Goal: Task Accomplishment & Management: Use online tool/utility

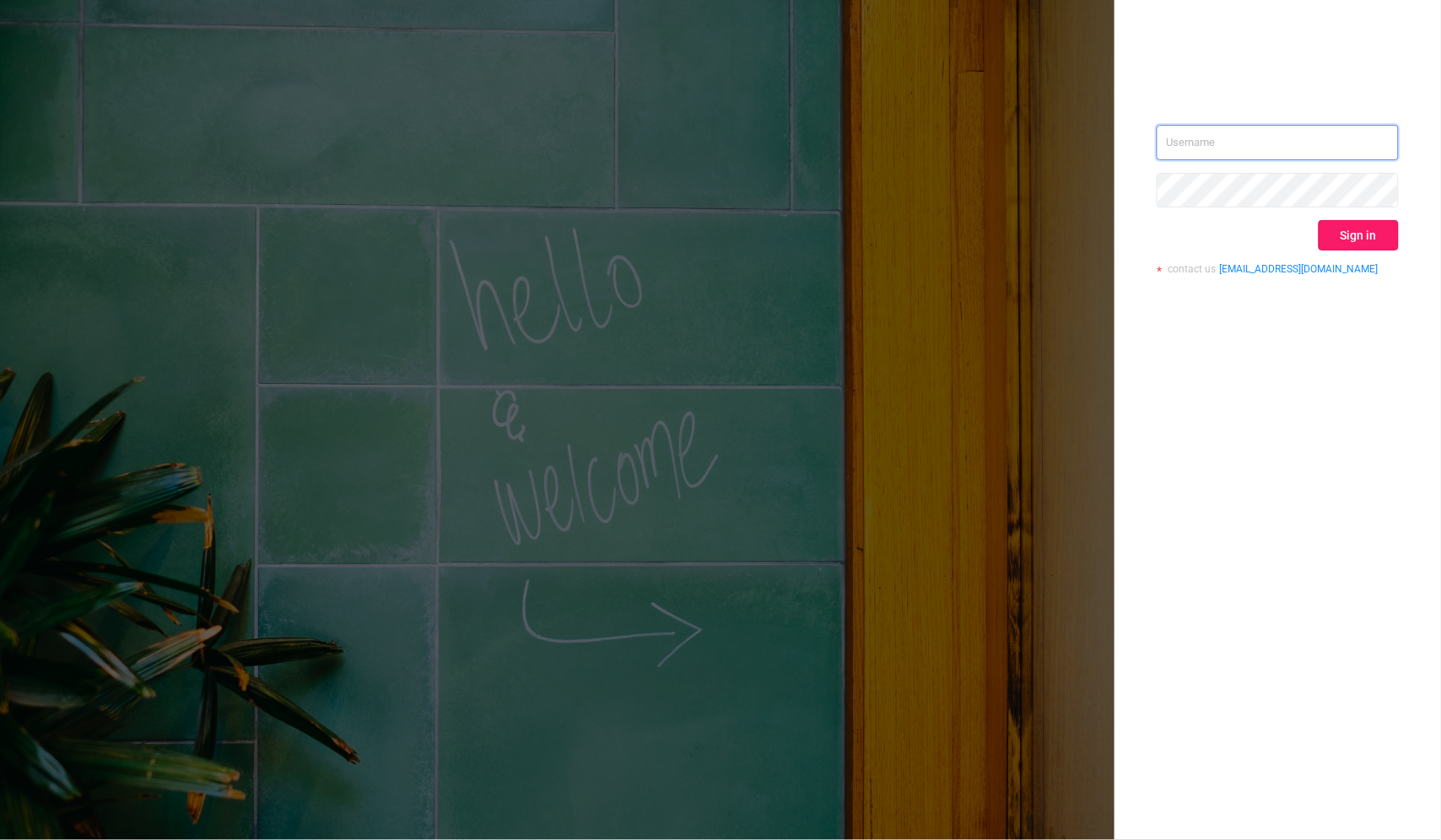
type input "[PERSON_NAME][EMAIL_ADDRESS][DOMAIN_NAME]"
click at [1386, 244] on button "Sign in" at bounding box center [1358, 235] width 80 height 31
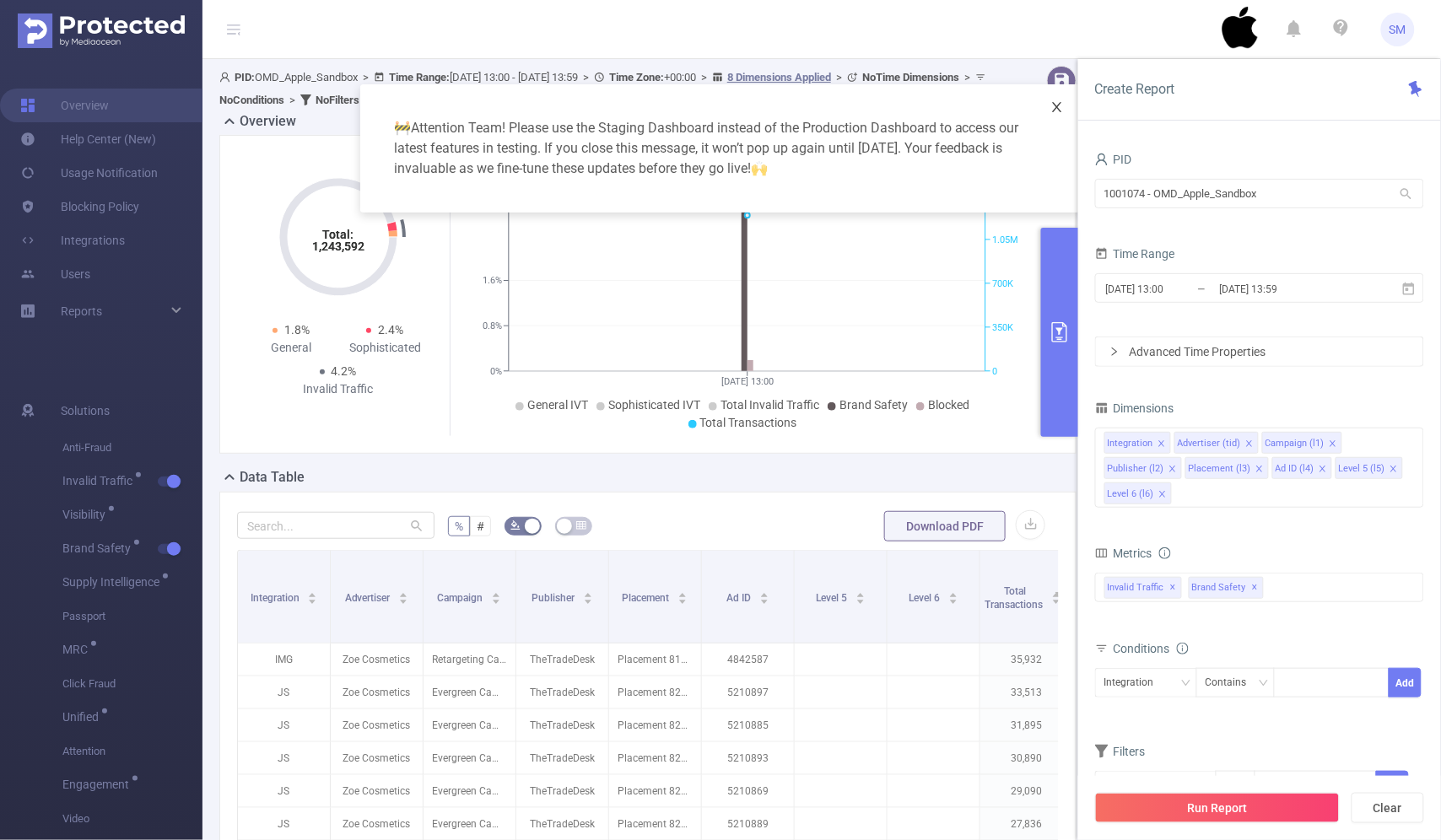
click at [1059, 94] on span "Close" at bounding box center [1057, 108] width 47 height 47
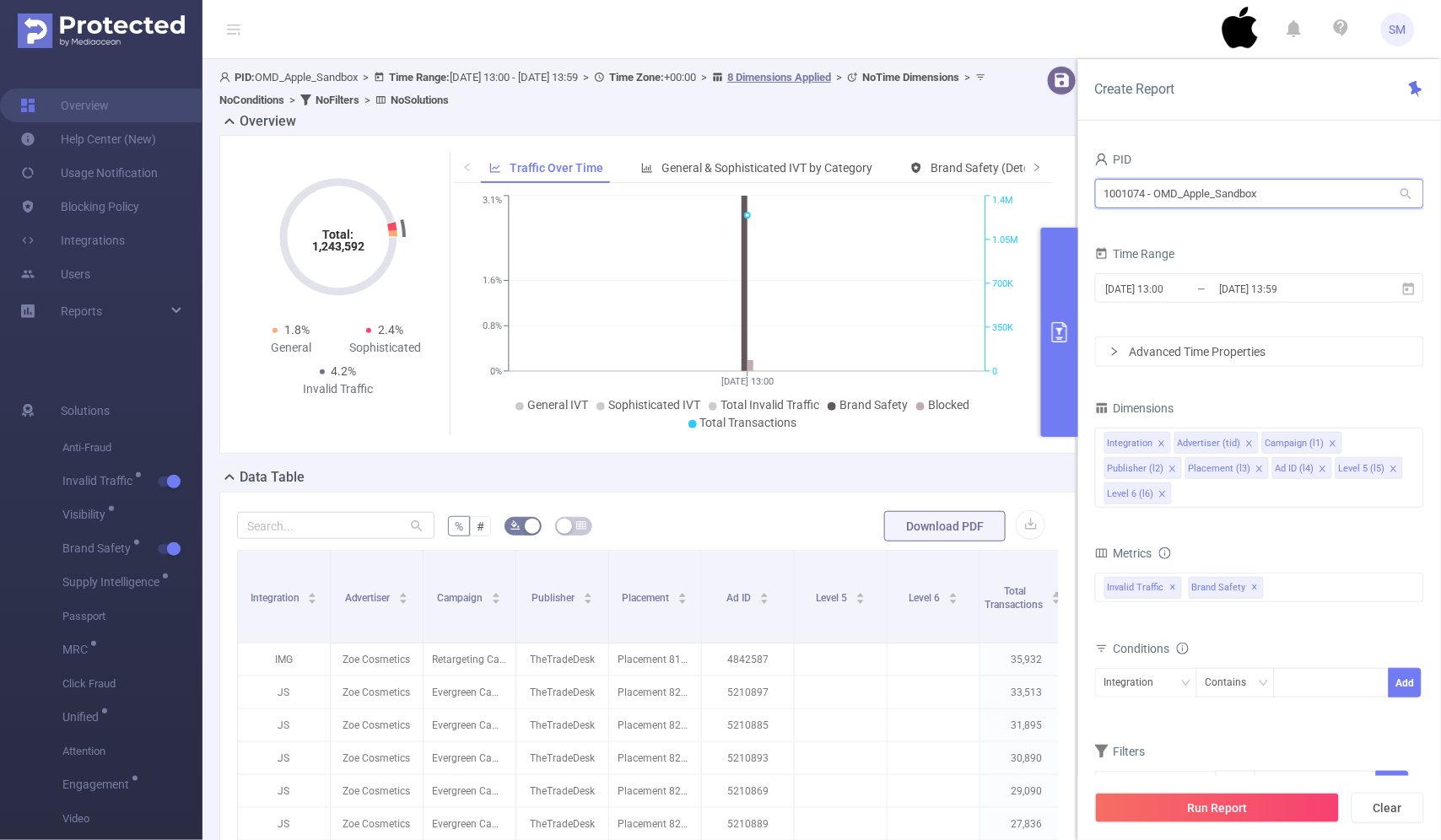
drag, startPoint x: 1291, startPoint y: 192, endPoint x: 892, endPoint y: 156, distance: 400.6
click at [892, 156] on section "PID: OMD_Apple_Sandbox > Time Range: [DATE] 13:00 - [DATE] 13:59 > Time Zone: +…" at bounding box center [822, 616] width 1239 height 1113
type input "sales"
click at [1219, 256] on li "1000008 - FT_Sales_Demo 0" at bounding box center [1259, 256] width 329 height 27
click at [1241, 292] on input "[DATE] 13:59" at bounding box center [1286, 289] width 137 height 23
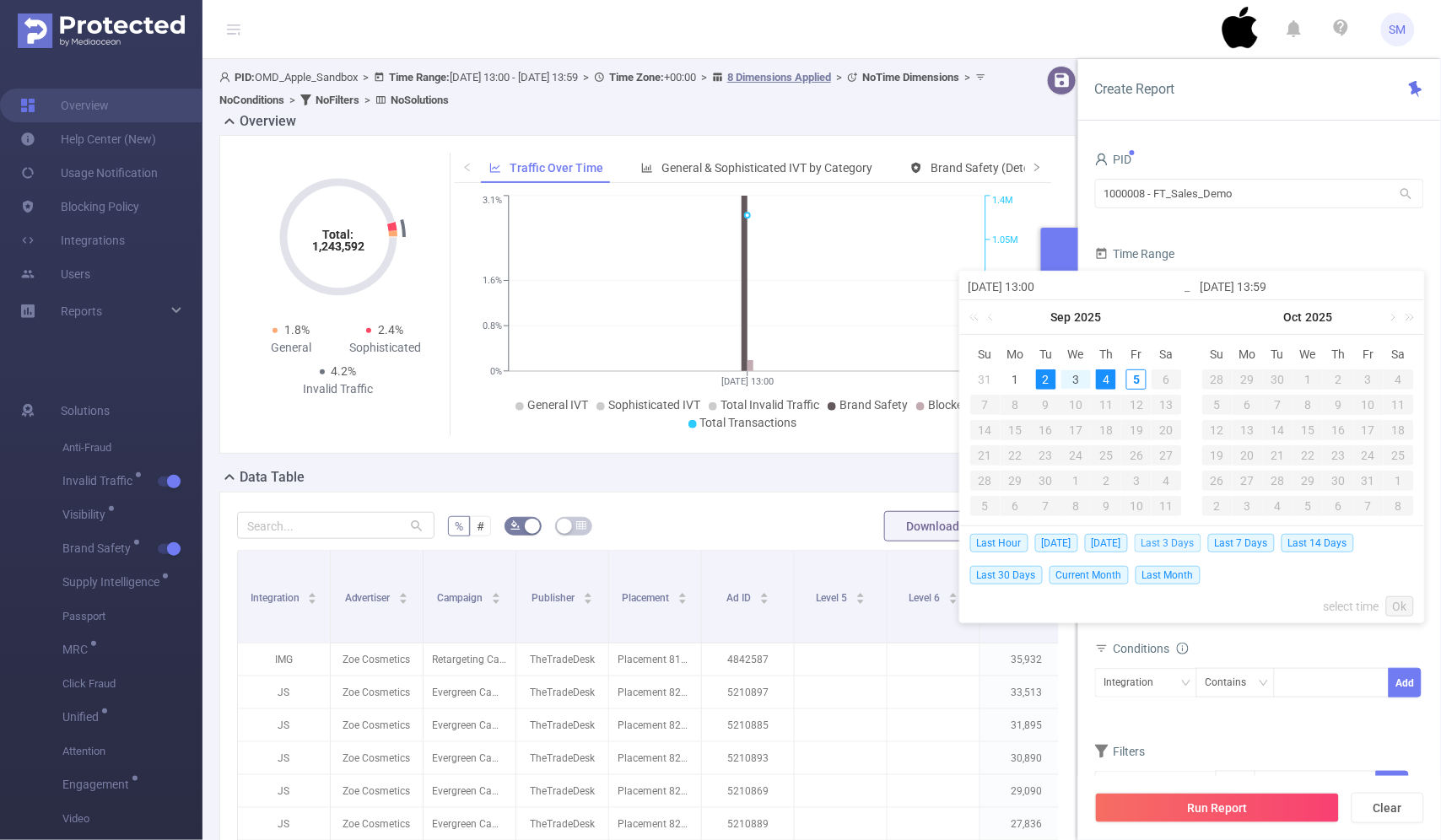
click at [1199, 542] on span "Last 3 Days" at bounding box center [1168, 543] width 66 height 18
type input "[DATE] 00:00"
type input "[DATE] 23:59"
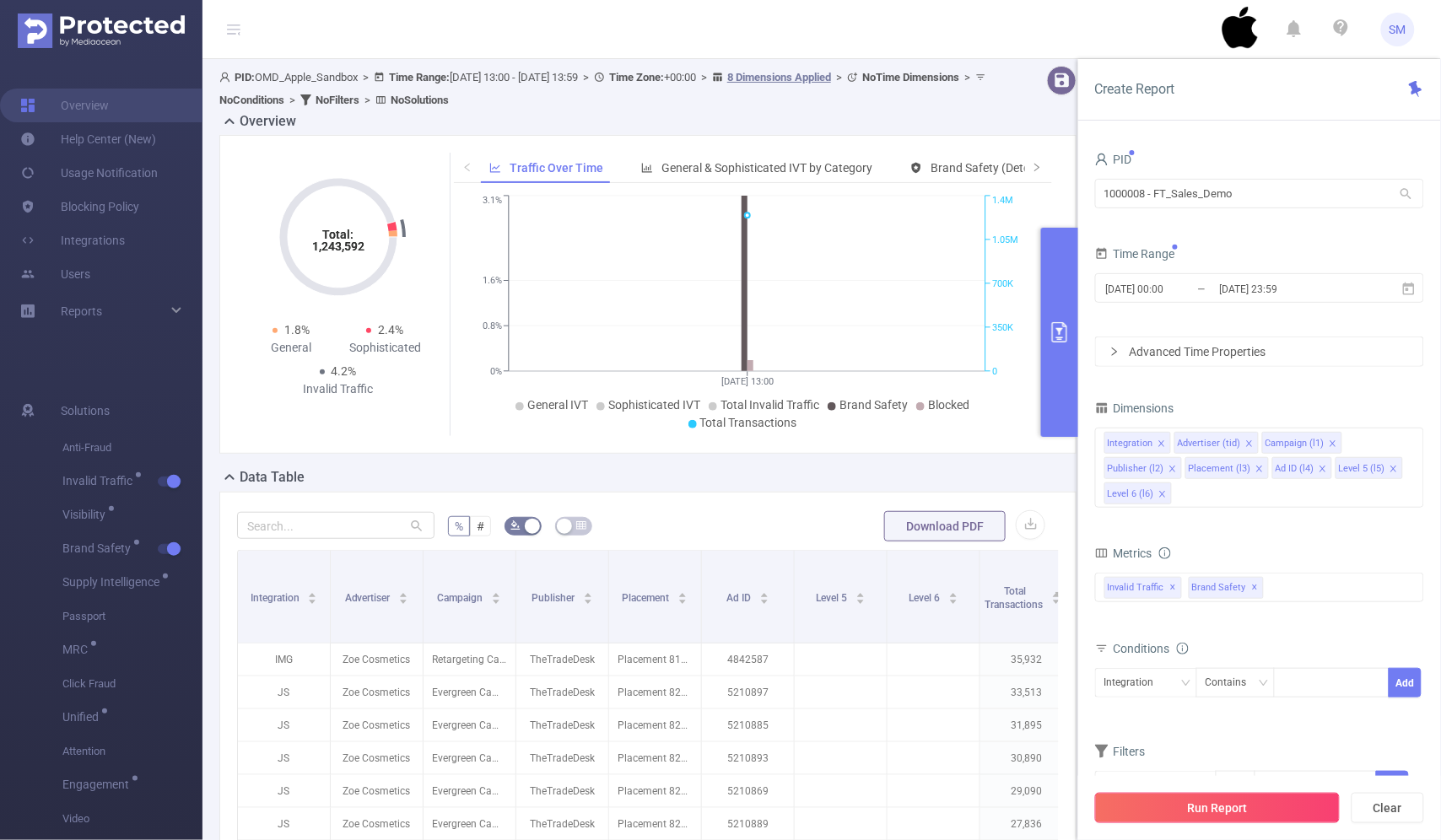
click at [1314, 797] on button "Run Report" at bounding box center [1217, 808] width 244 height 31
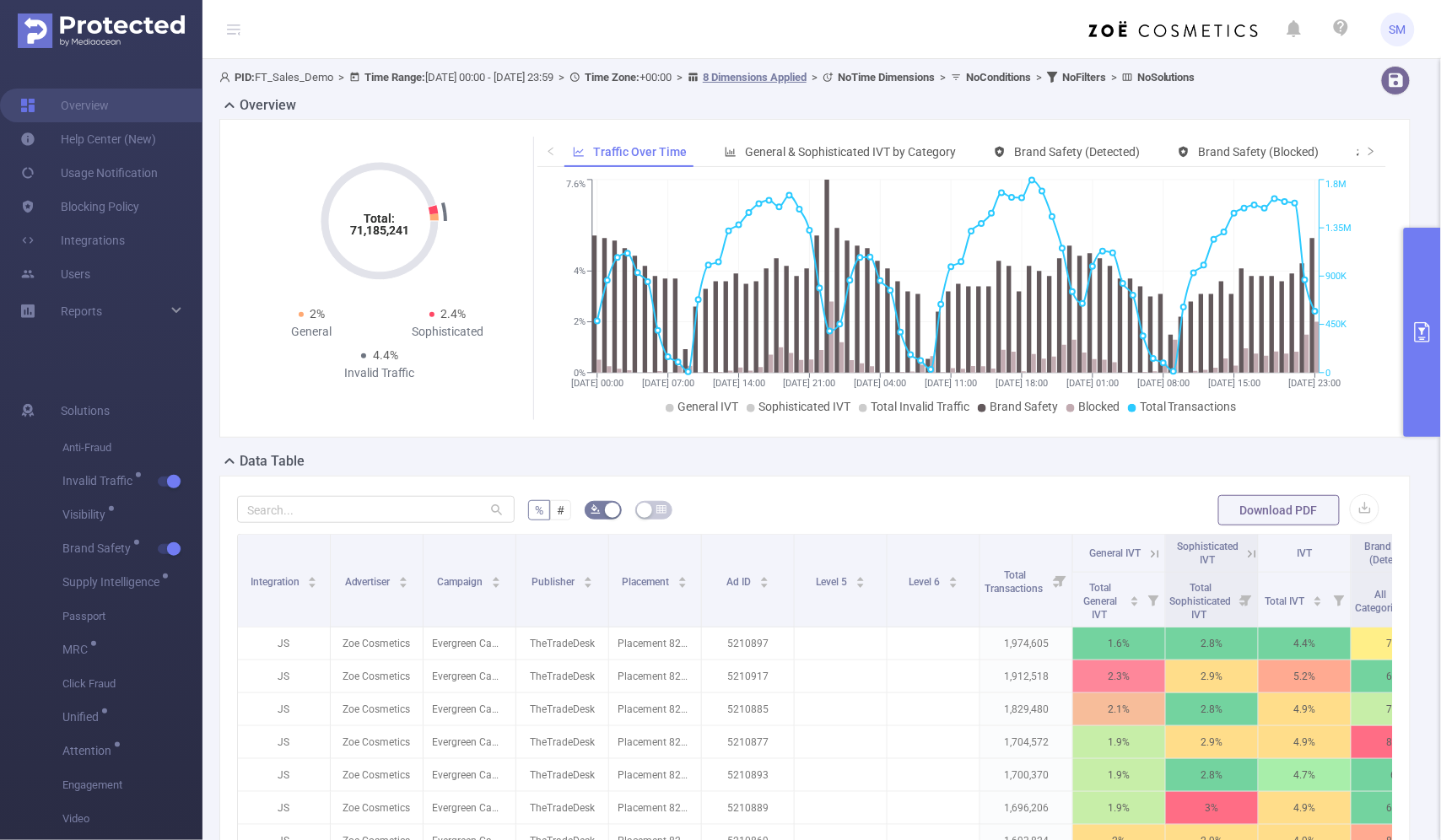
click at [1426, 308] on button "primary" at bounding box center [1422, 332] width 38 height 209
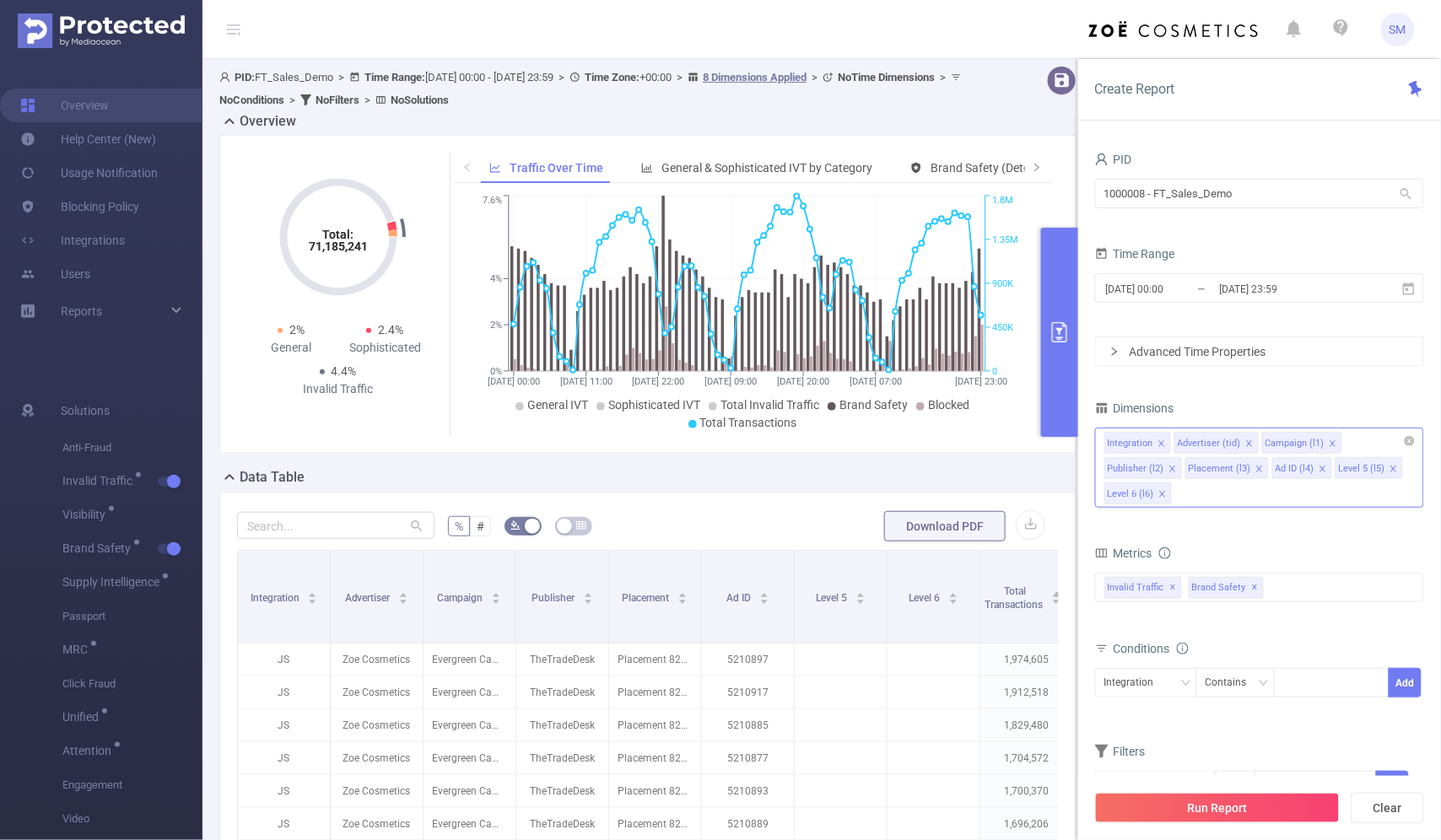
click at [1158, 495] on icon "icon: close" at bounding box center [1163, 495] width 9 height 9
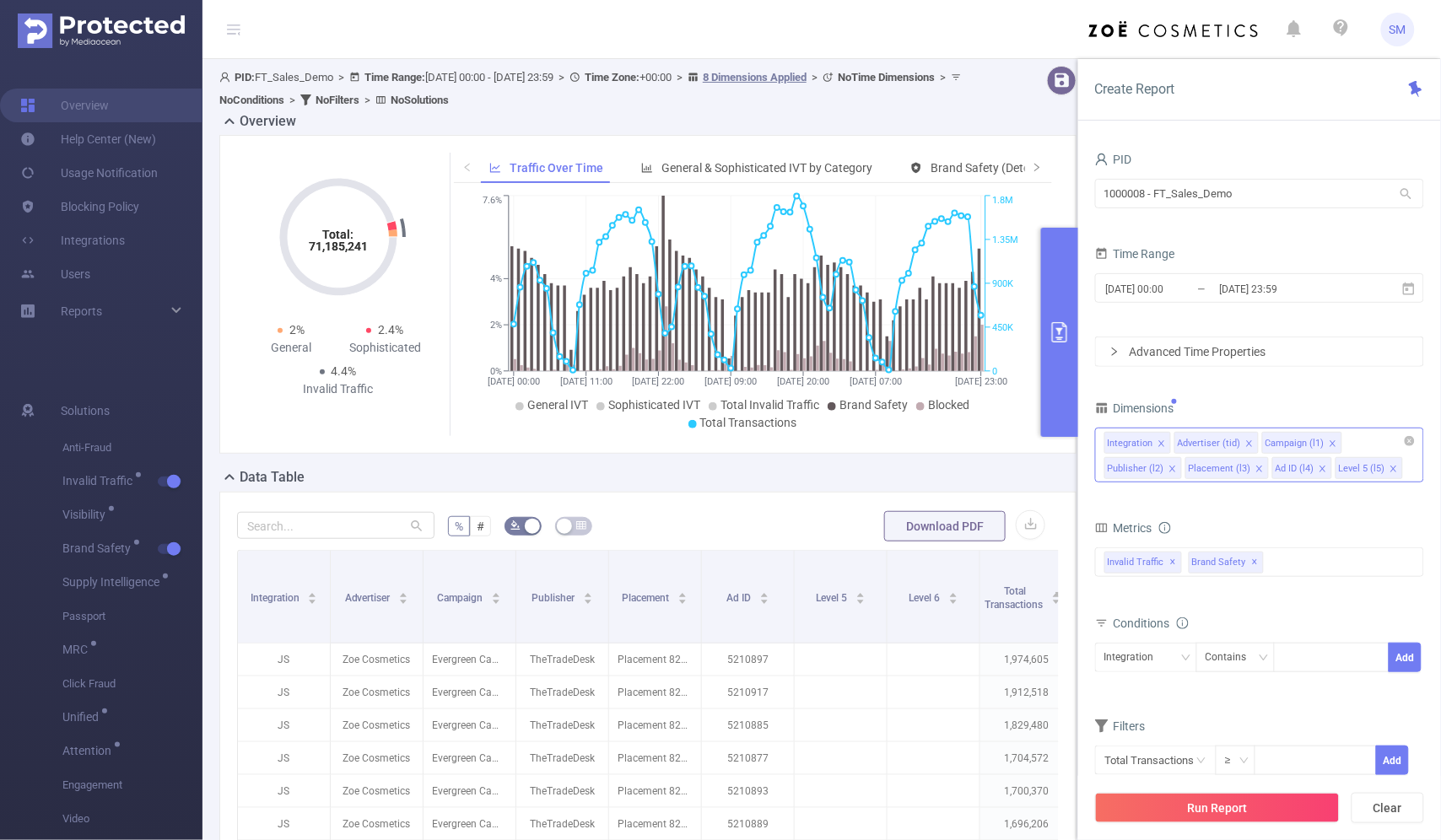
click at [1390, 468] on icon "icon: close" at bounding box center [1394, 469] width 9 height 9
click at [1245, 552] on div "Brand Safety ✕" at bounding box center [1230, 561] width 82 height 25
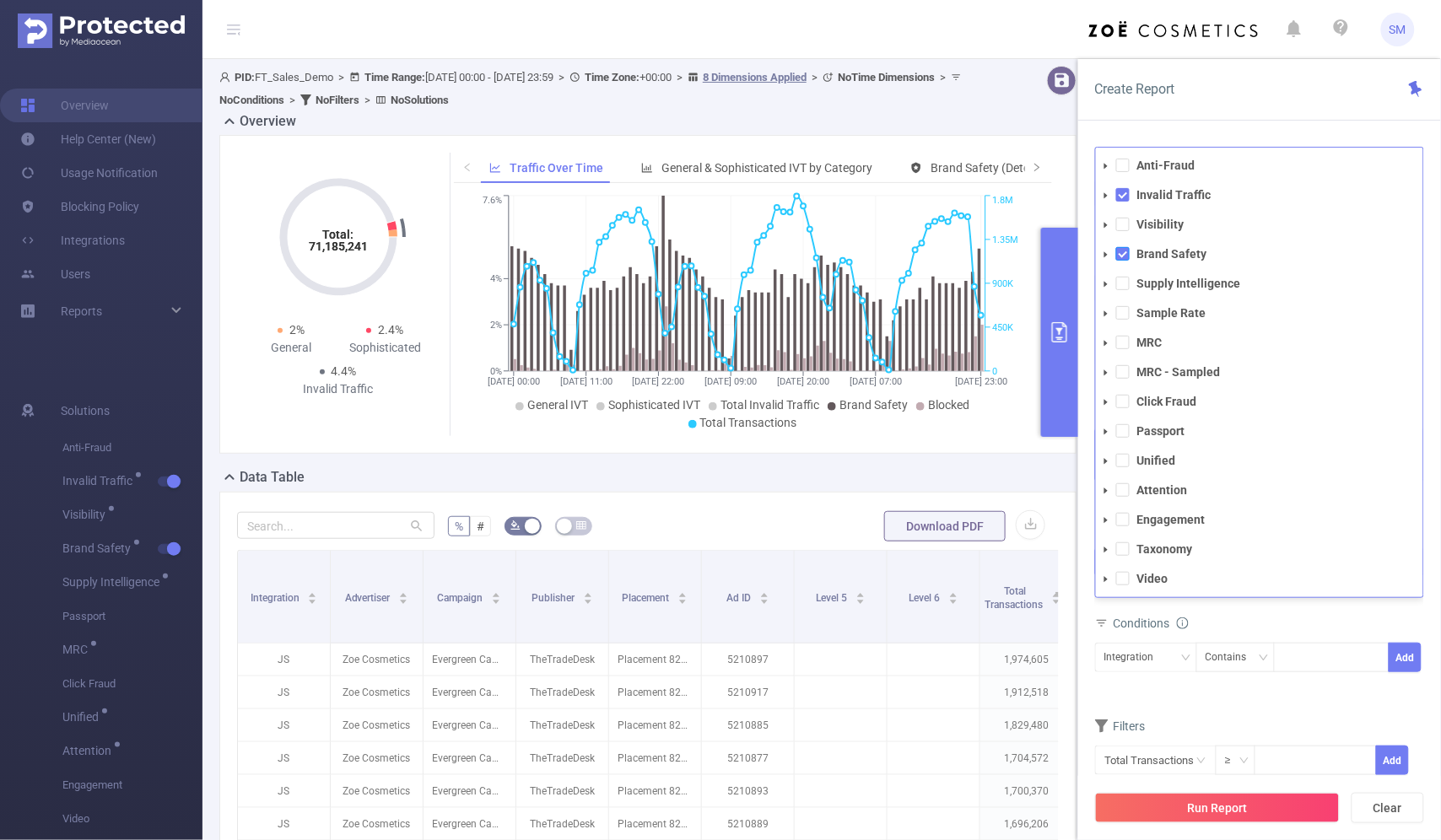
click at [1127, 255] on span at bounding box center [1122, 253] width 13 height 13
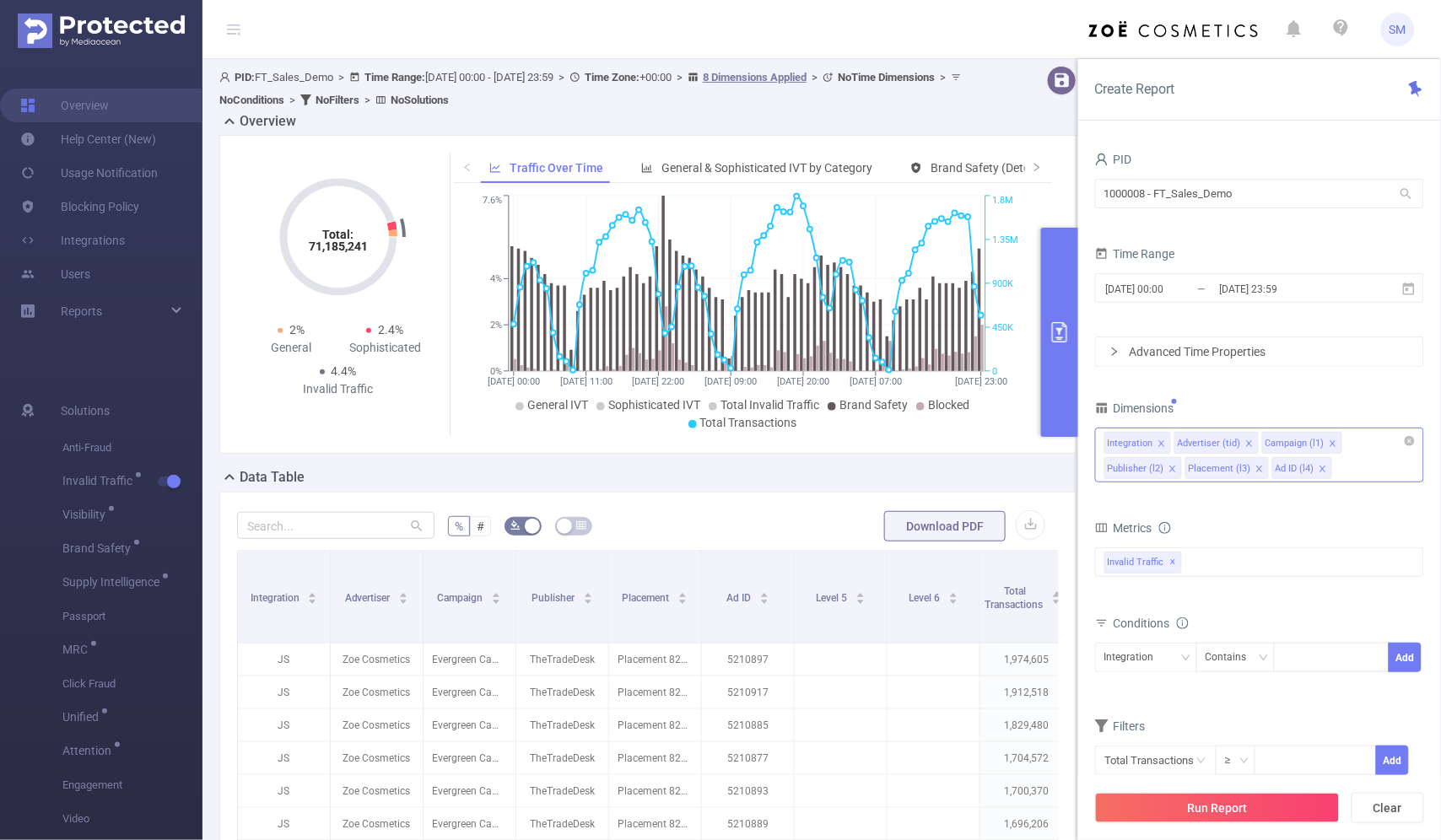
click at [1228, 93] on div "Create Report" at bounding box center [1260, 90] width 363 height 62
click at [1305, 806] on button "Run Report" at bounding box center [1217, 808] width 244 height 31
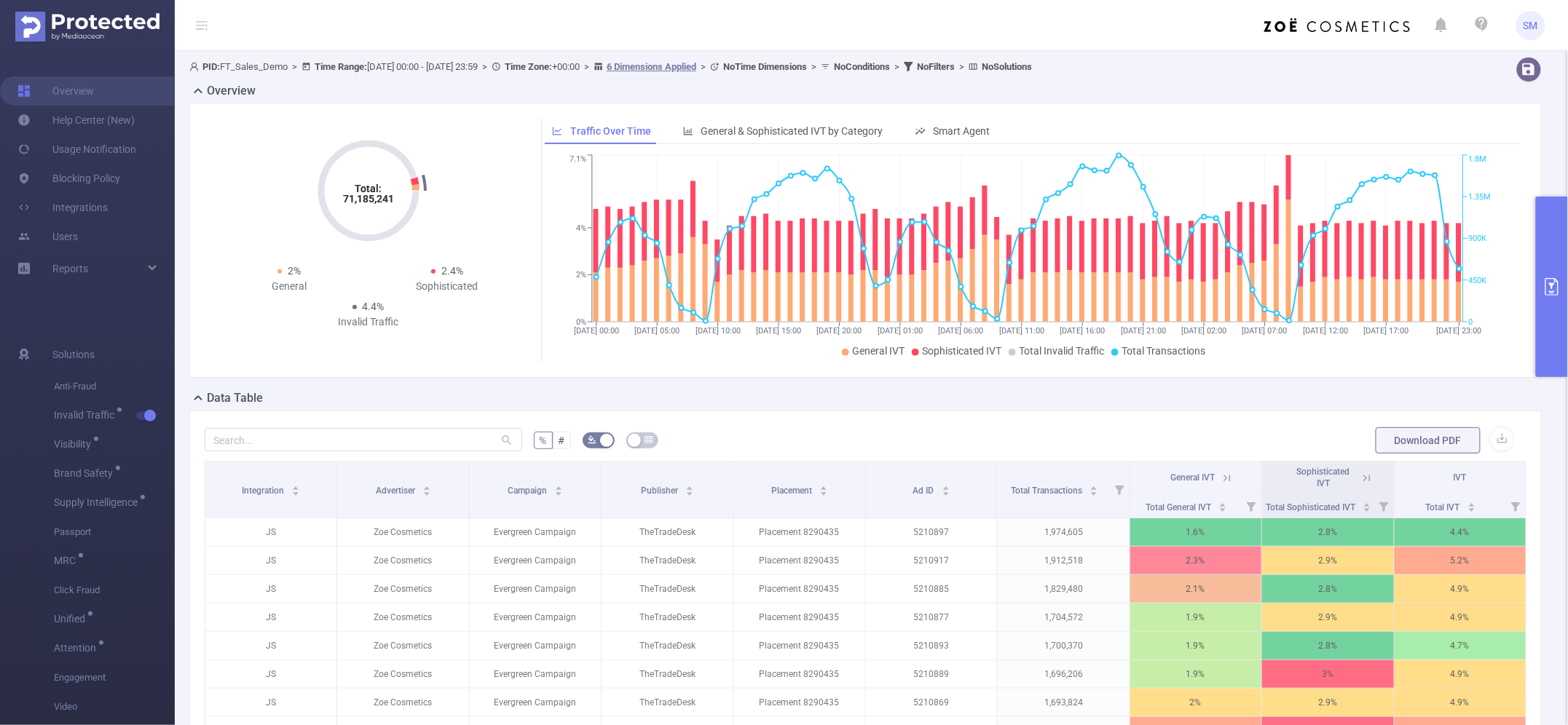
click at [1243, 270] on button "primary" at bounding box center [1551, 287] width 32 height 181
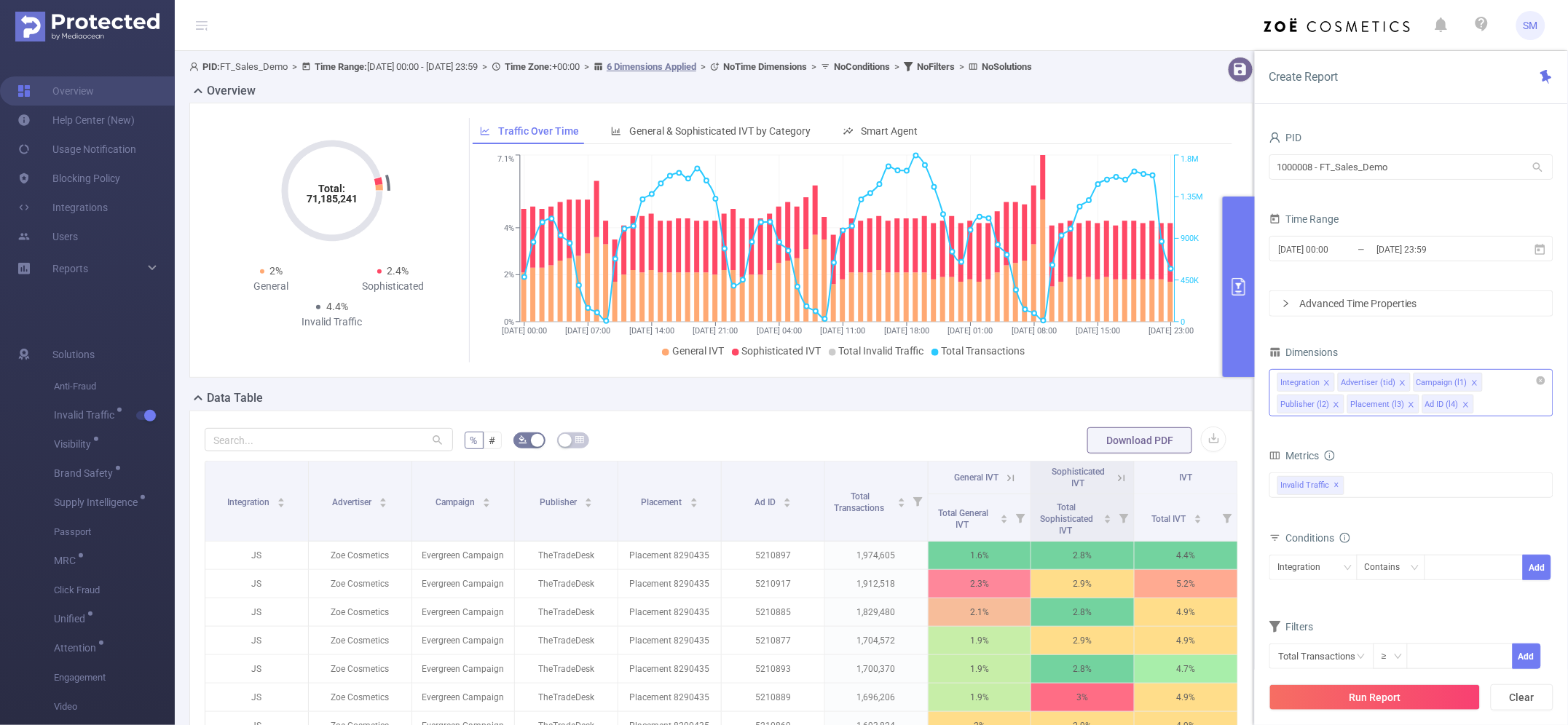
click at [1243, 383] on li "Integration" at bounding box center [1306, 382] width 57 height 19
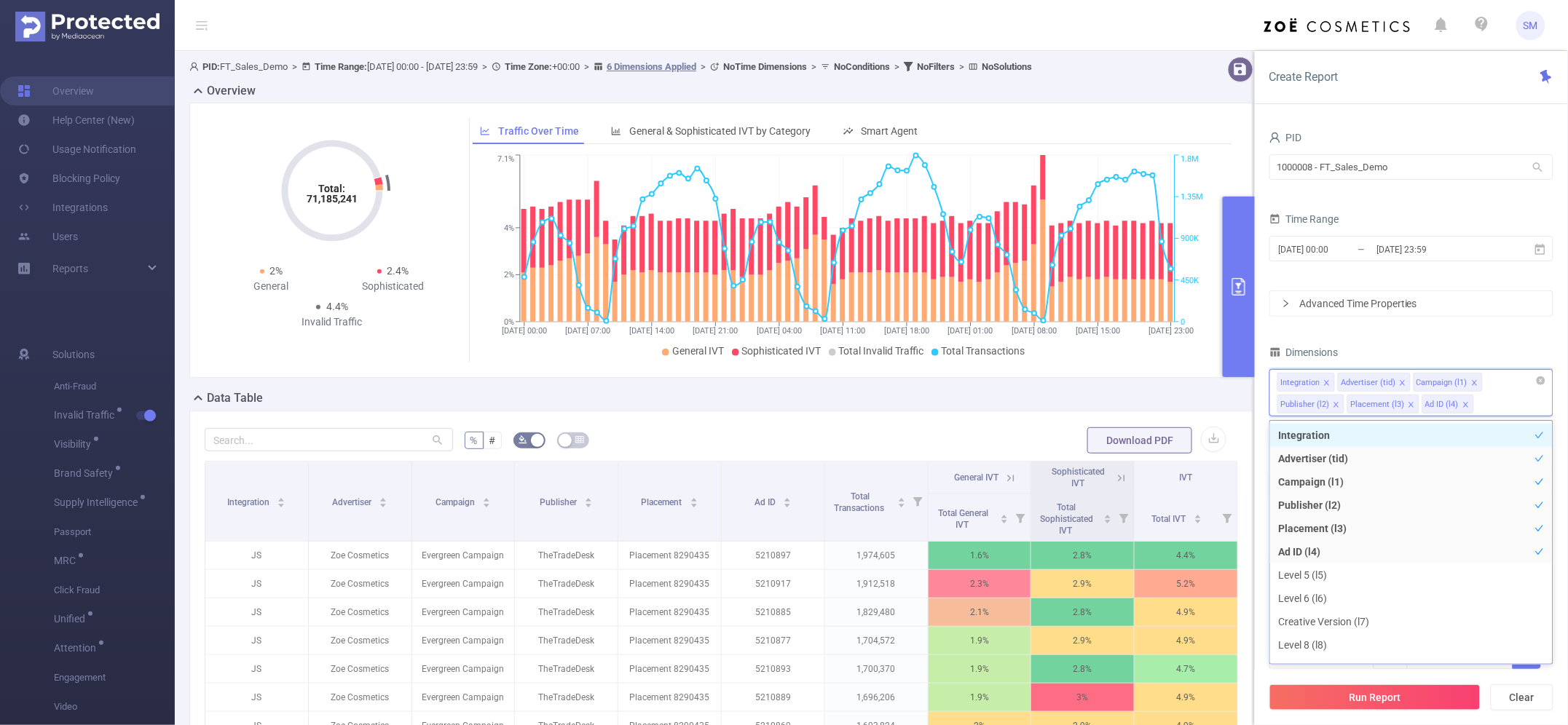
click at [1243, 384] on icon "icon: close" at bounding box center [1326, 382] width 5 height 5
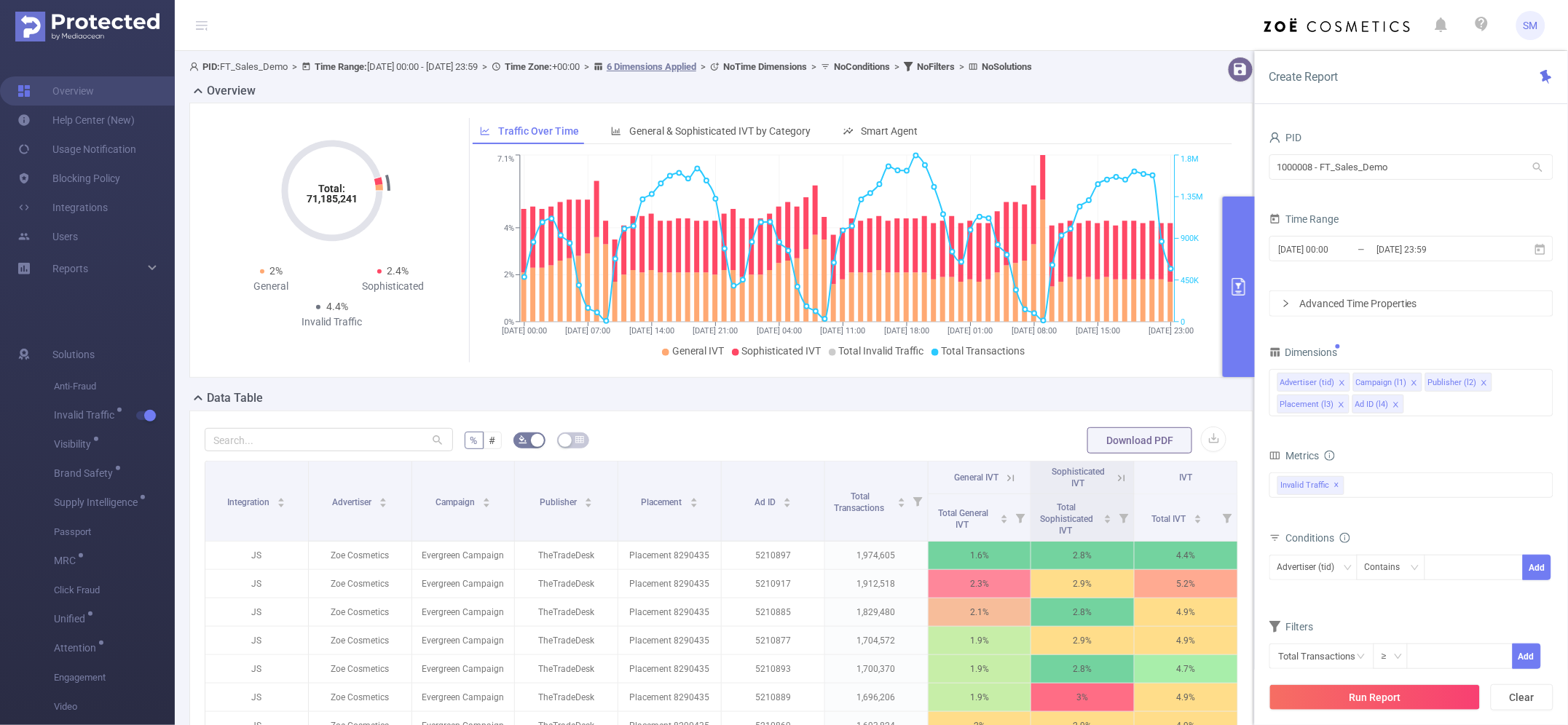
click at [1243, 349] on div "Dimensions" at bounding box center [1411, 355] width 284 height 24
click at [1243, 693] on button "Run Report" at bounding box center [1375, 697] width 211 height 26
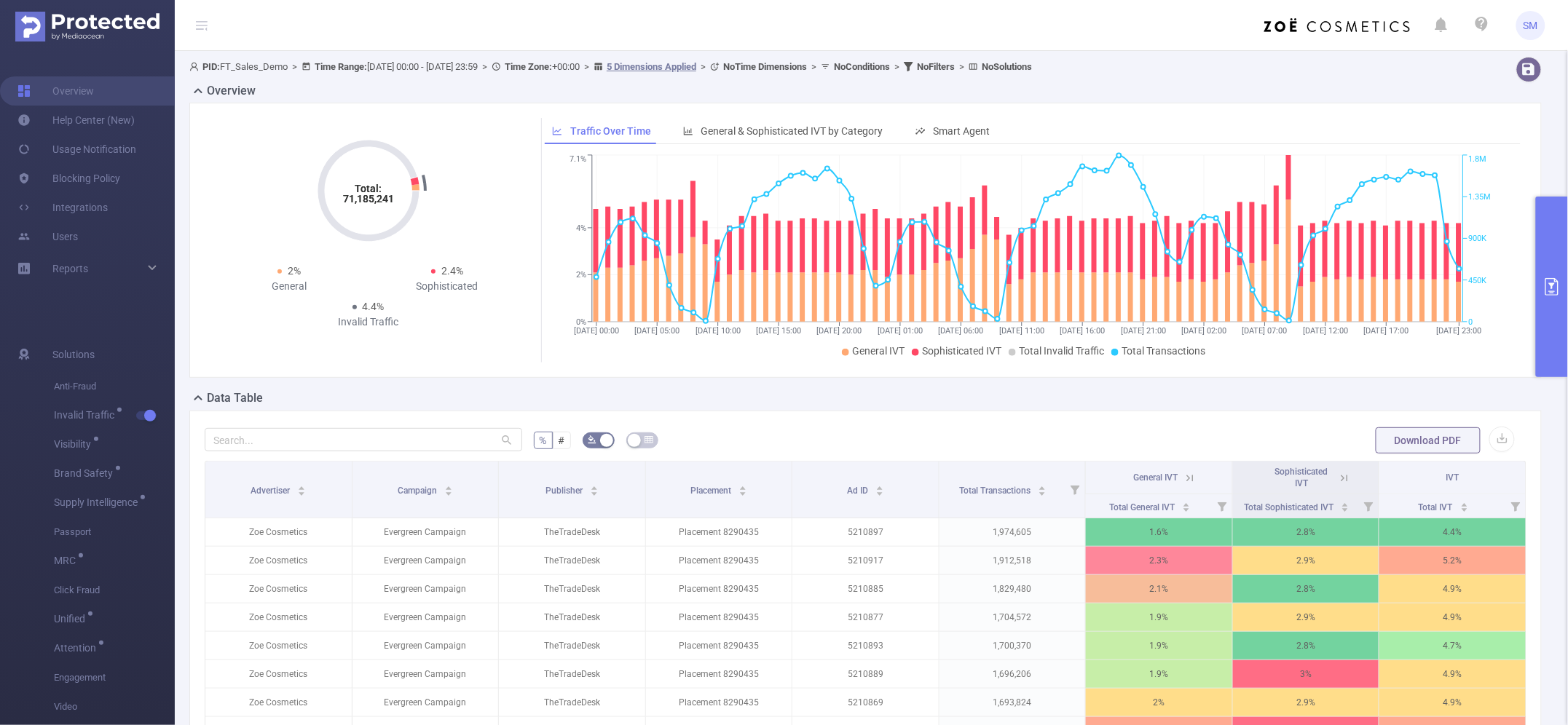
click at [1243, 285] on icon "primary" at bounding box center [1551, 286] width 17 height 17
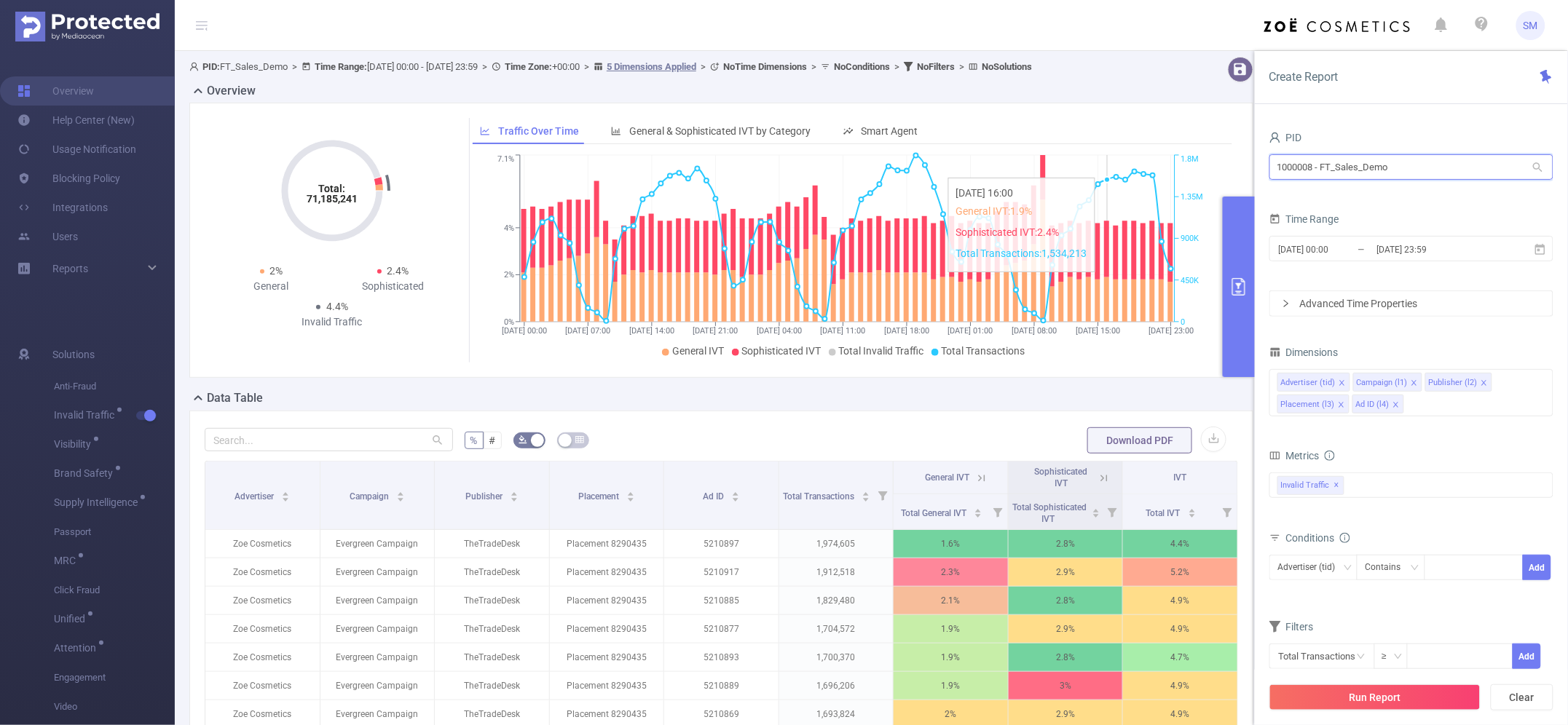
drag, startPoint x: 1408, startPoint y: 164, endPoint x: 1104, endPoint y: 171, distance: 304.1
click at [1104, 171] on section "PID: FT_Sales_Demo > Time Range: [DATE] 00:00 - [DATE] 23:59 > Time Zone: +00:0…" at bounding box center [871, 497] width 1393 height 892
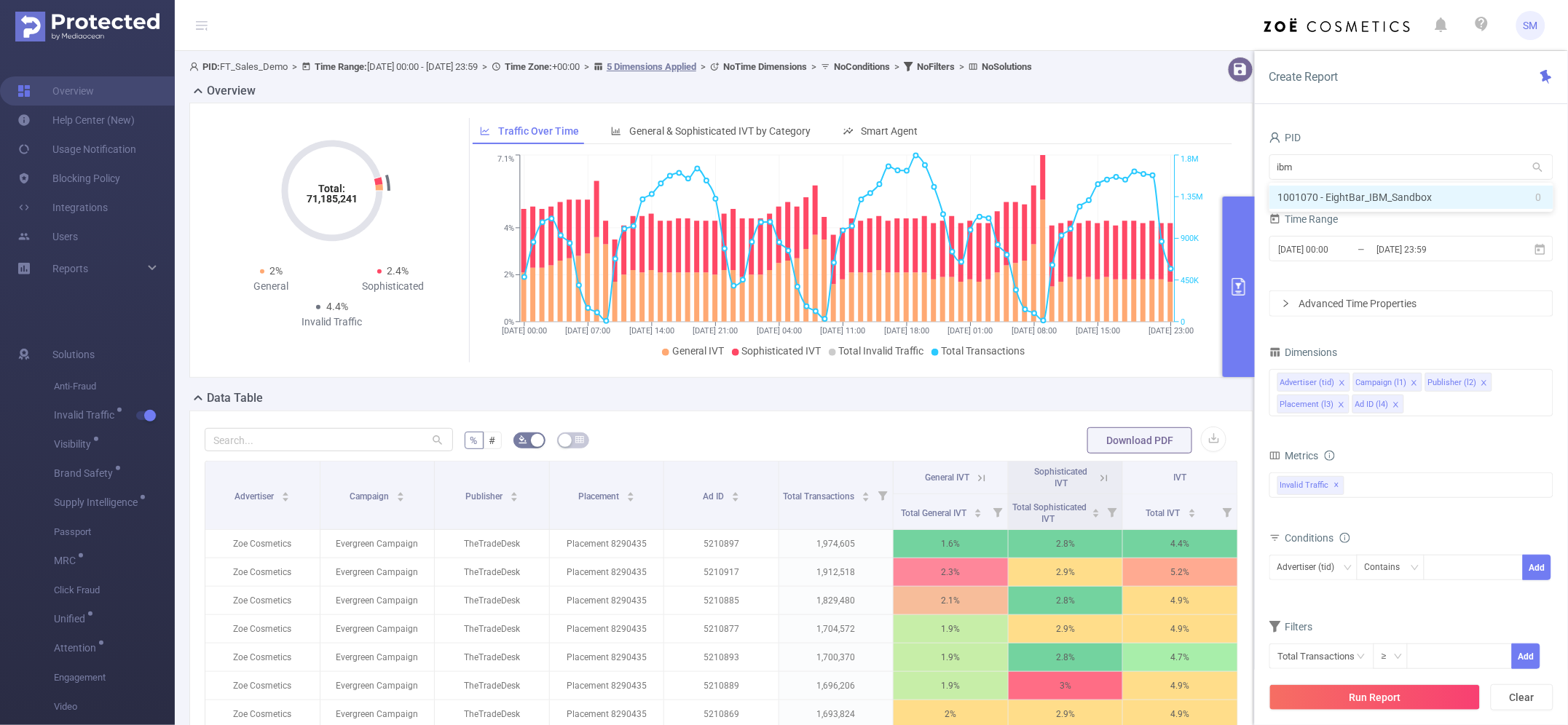
click at [1243, 109] on div "Create Report PID ibm ibm Time Range [DATE] 00:00 _ [DATE] 23:59 Advanced Time …" at bounding box center [1411, 388] width 313 height 674
click at [1243, 122] on div "PID ibm ibm Time Range [DATE] 00:00 _ [DATE] 23:59 Advanced Time Properties Dim…" at bounding box center [1411, 431] width 313 height 638
click at [1240, 248] on button "primary" at bounding box center [1239, 287] width 32 height 181
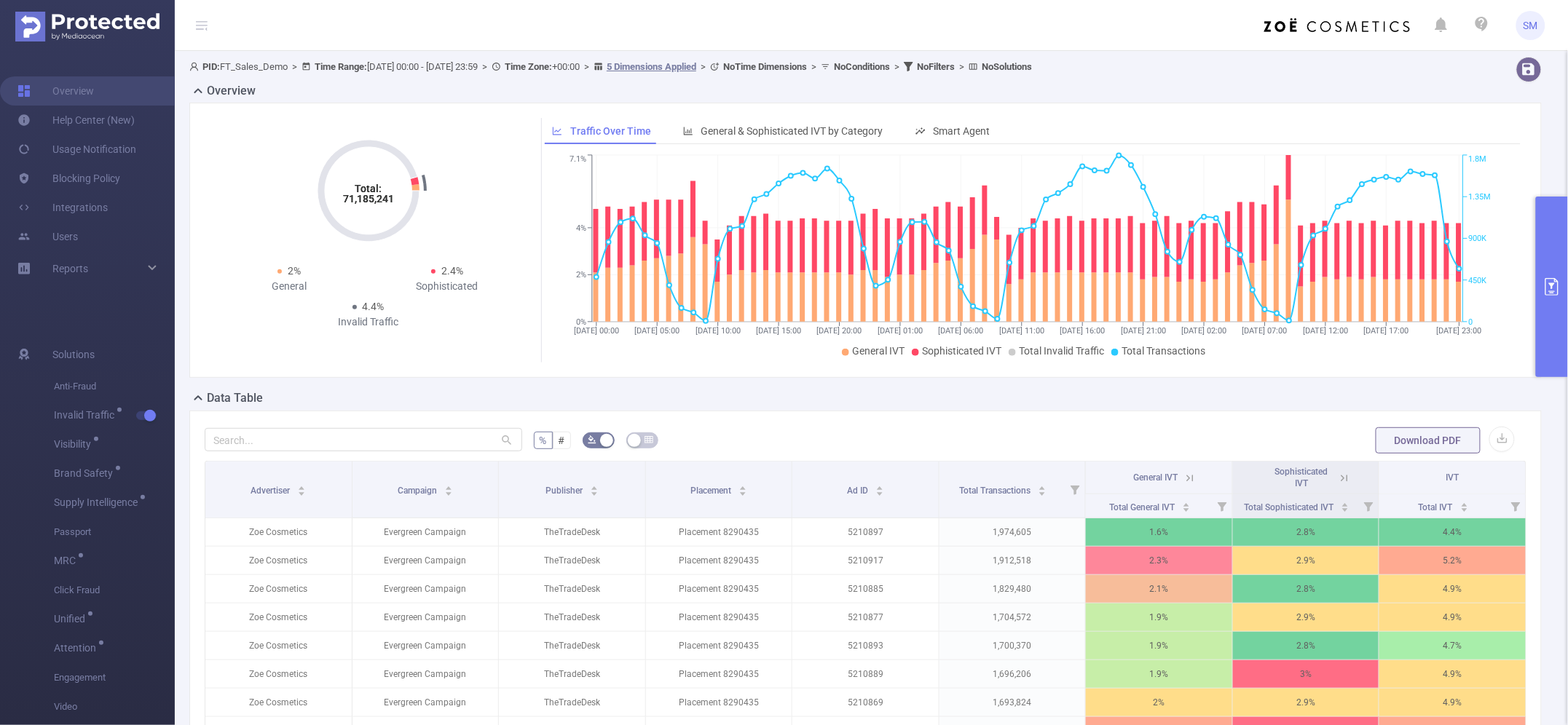
click at [1243, 289] on icon "primary" at bounding box center [1551, 286] width 17 height 17
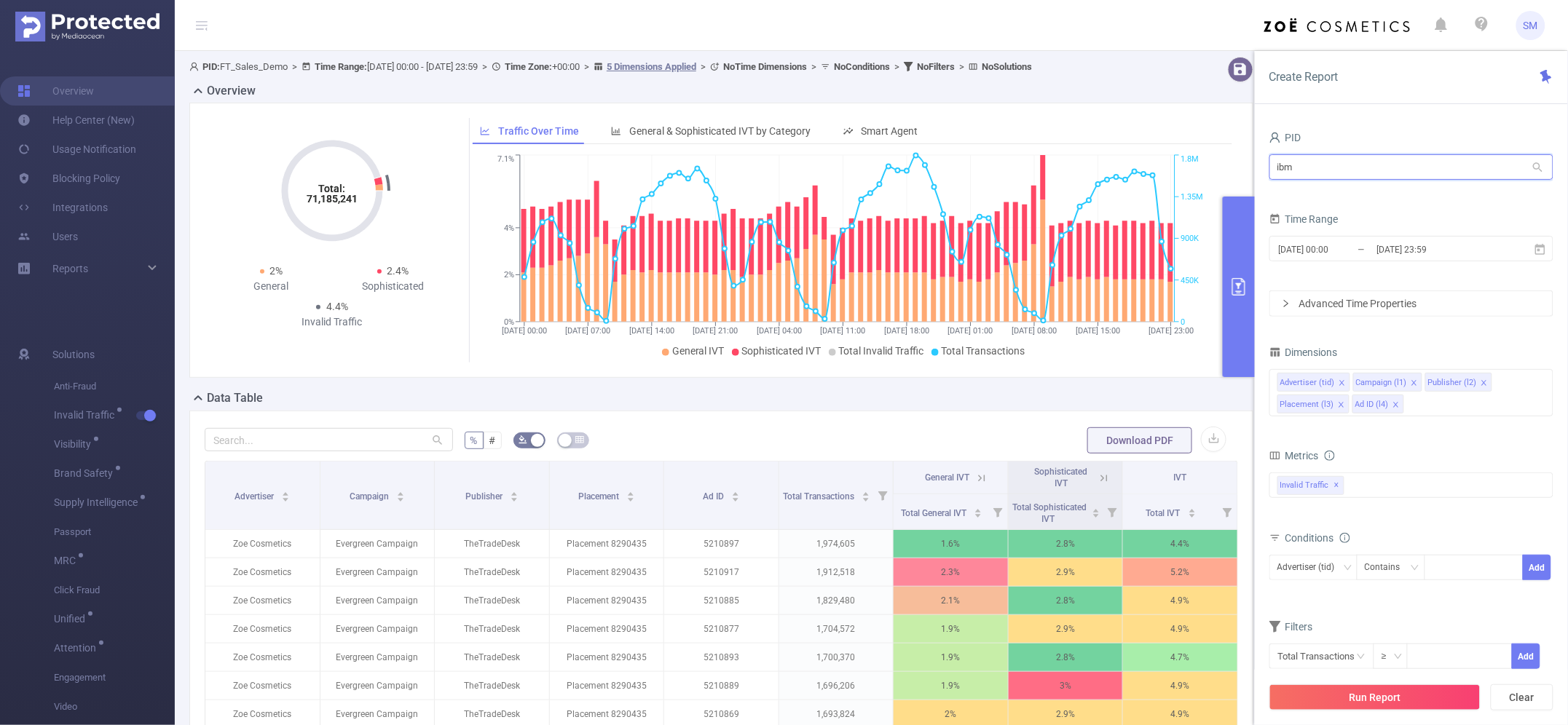
drag, startPoint x: 1311, startPoint y: 167, endPoint x: 1210, endPoint y: 165, distance: 101.0
click at [1210, 165] on section "PID: FT_Sales_Demo > Time Range: [DATE] 00:00 - [DATE] 23:59 > Time Zone: +00:0…" at bounding box center [871, 497] width 1393 height 892
click at [1243, 218] on li "1000008 - FT_Sales_Demo 0" at bounding box center [1411, 221] width 284 height 23
type input "1000008 - FT_Sales_Demo"
click at [1238, 306] on button "primary" at bounding box center [1239, 287] width 32 height 181
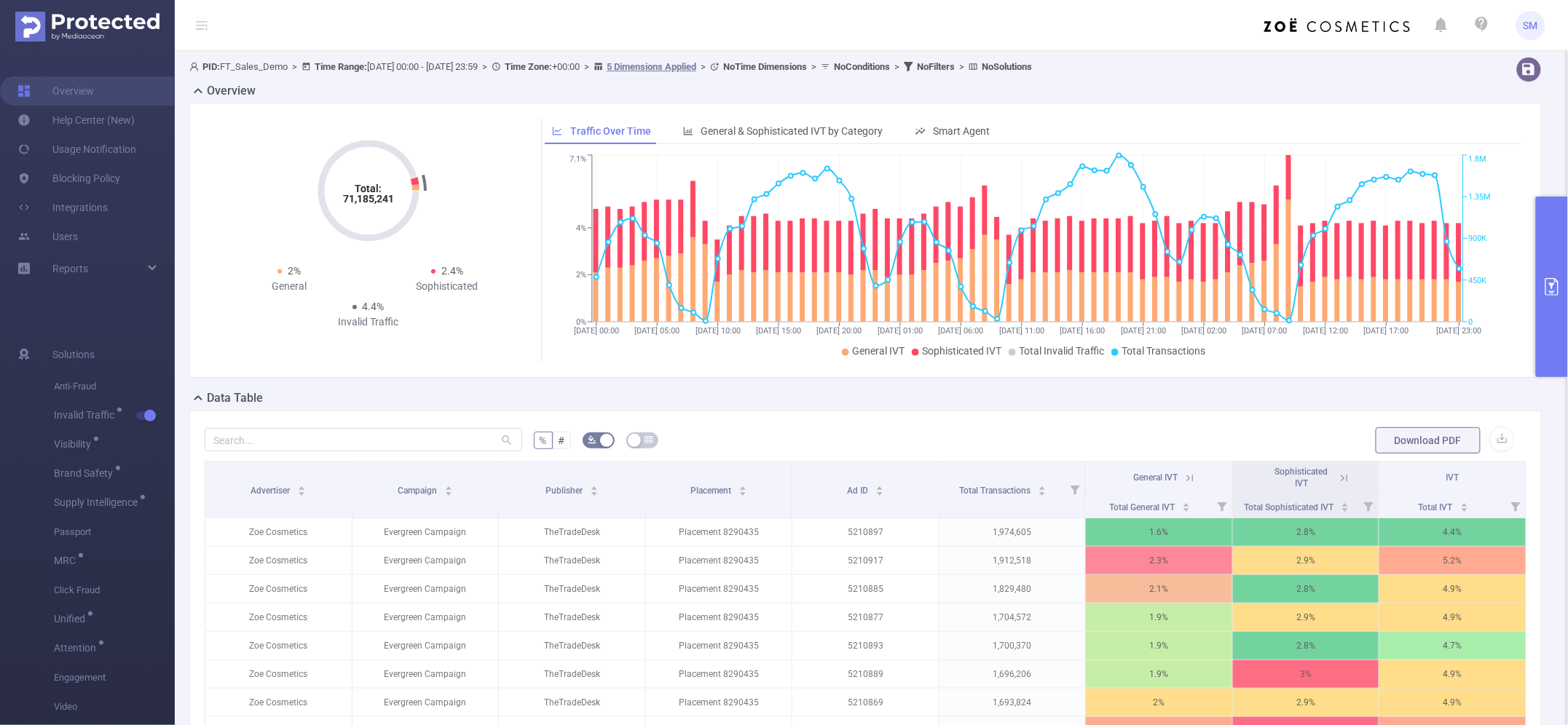
click at [1032, 69] on b "No Solutions" at bounding box center [1007, 66] width 50 height 11
click at [1170, 62] on div "PID: FT_Sales_Demo > Time Range: [DATE] 00:00 - [DATE] 23:59 > Time Zone: +00:0…" at bounding box center [808, 66] width 1239 height 20
click at [959, 424] on div "% # Download PDF Advertiser Campaign Publisher Placement Ad ID Total Transactio…" at bounding box center [865, 656] width 1353 height 492
